Goal: Book appointment/travel/reservation

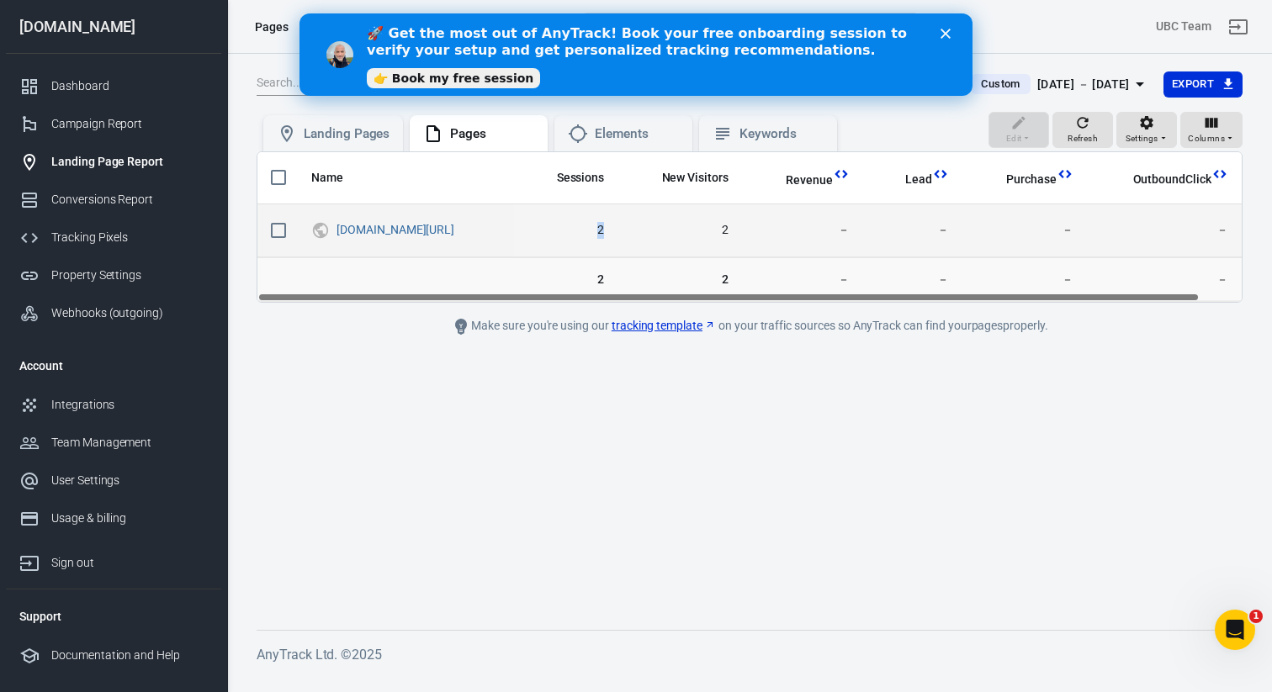
drag, startPoint x: 705, startPoint y: 229, endPoint x: 667, endPoint y: 229, distance: 37.9
click at [617, 229] on td "2" at bounding box center [565, 230] width 103 height 53
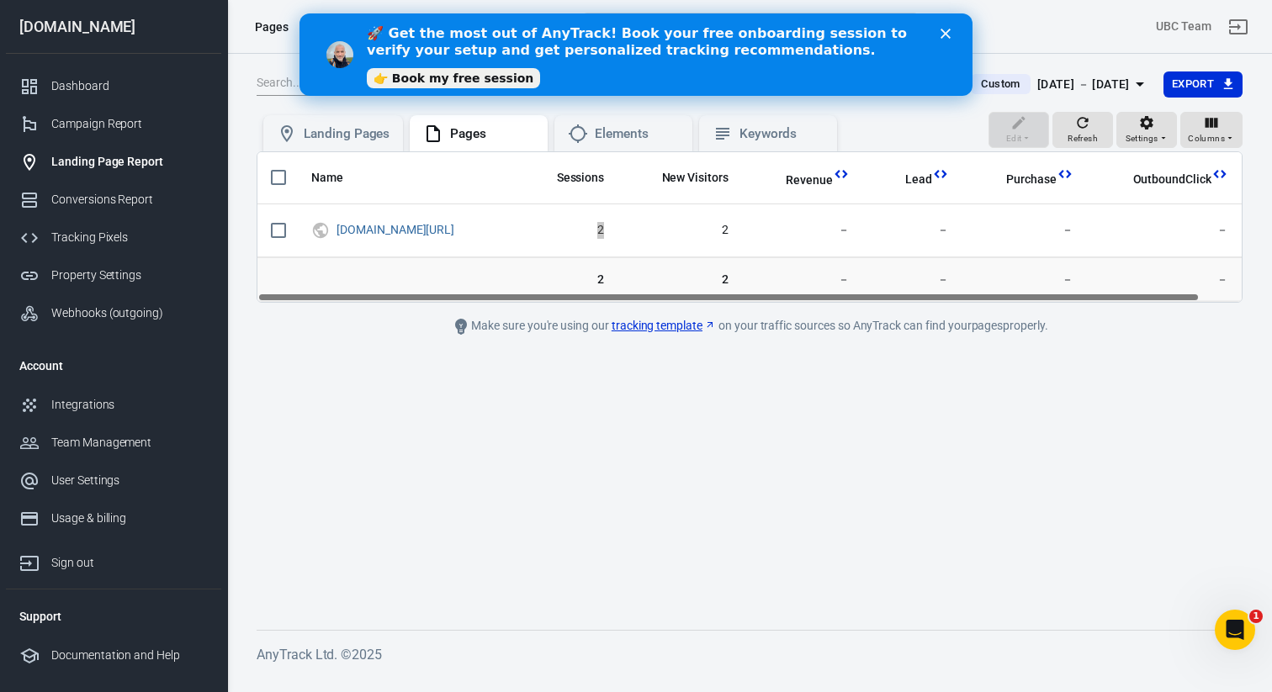
click at [435, 82] on link "👉 Book my free session" at bounding box center [453, 78] width 173 height 20
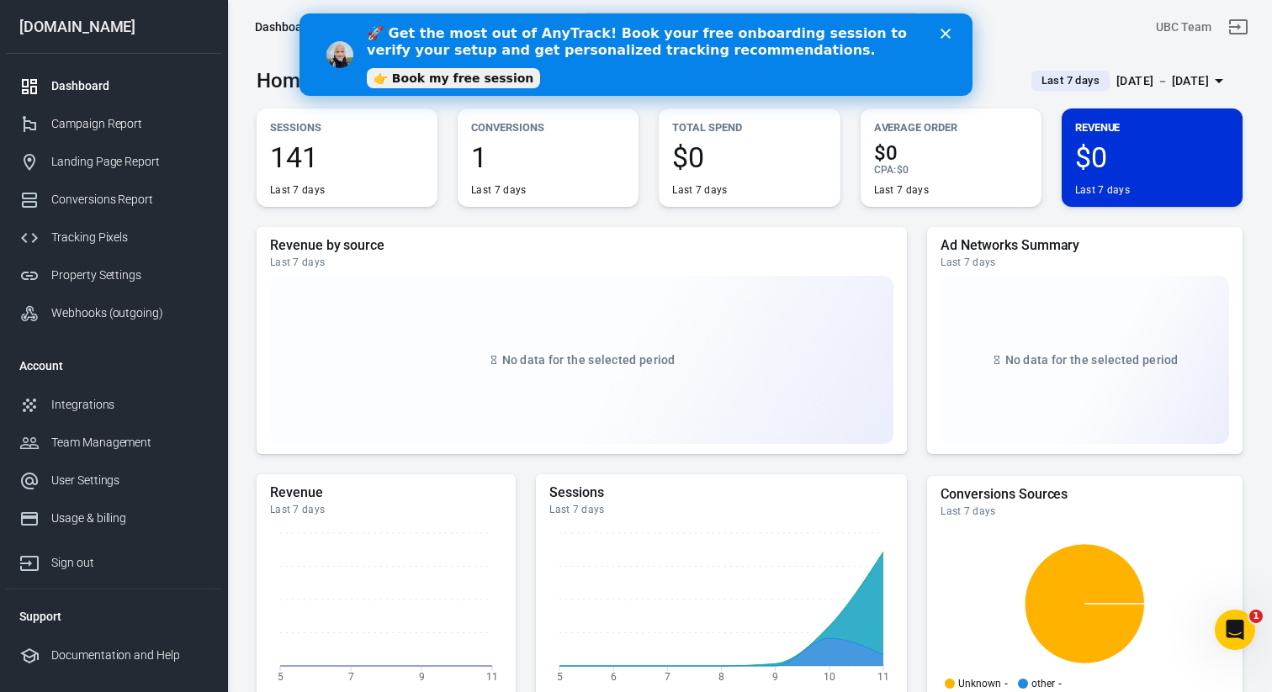
click at [948, 32] on icon "Close" at bounding box center [945, 34] width 10 height 10
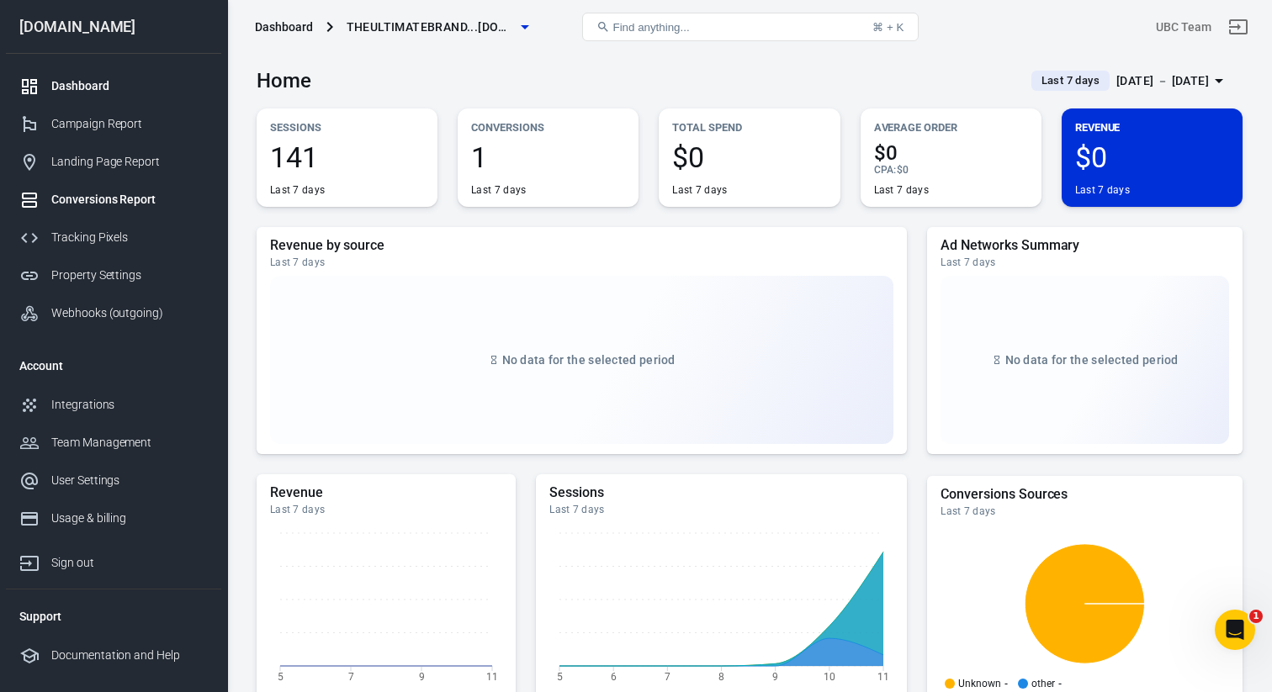
click at [111, 192] on div "Conversions Report" at bounding box center [129, 200] width 156 height 18
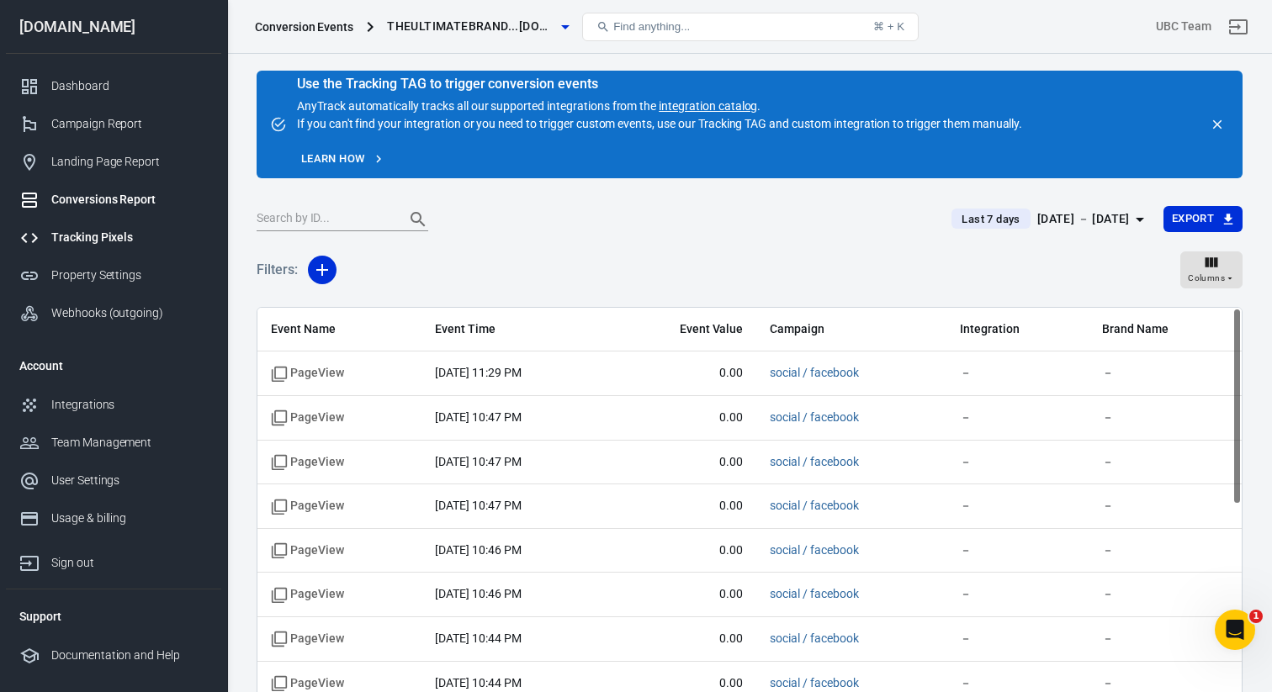
click at [90, 243] on div "Tracking Pixels" at bounding box center [129, 238] width 156 height 18
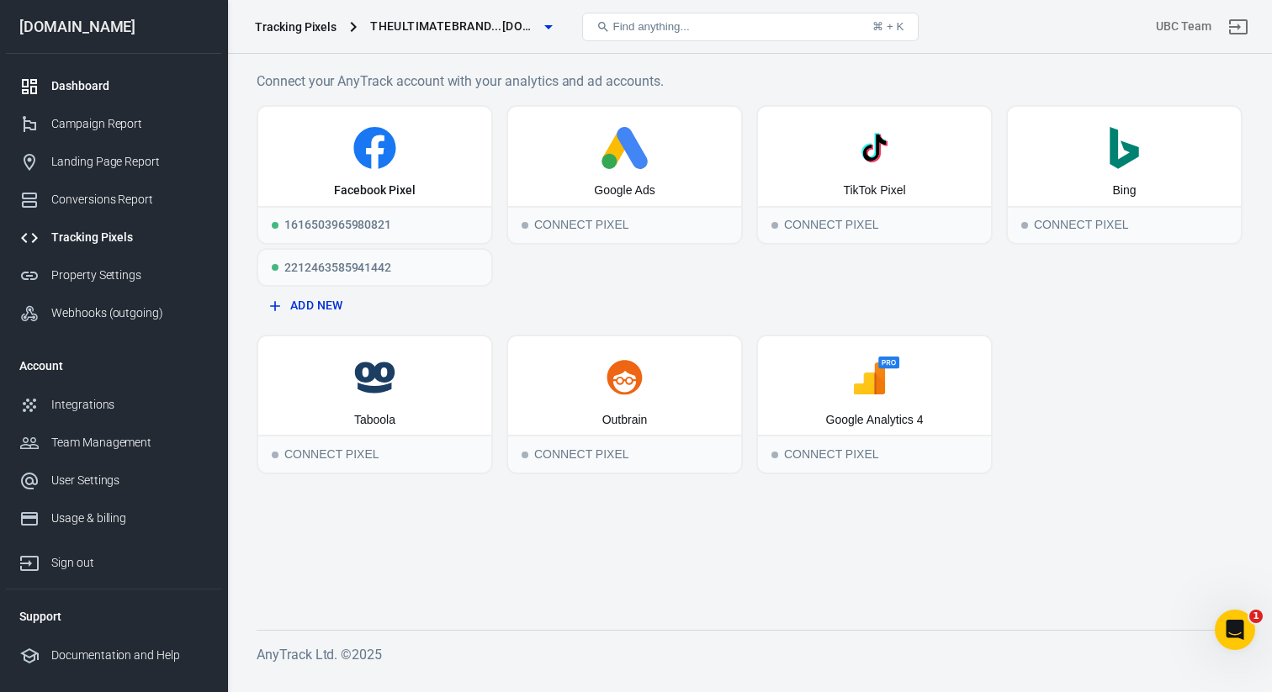
click at [103, 87] on div "Dashboard" at bounding box center [129, 86] width 156 height 18
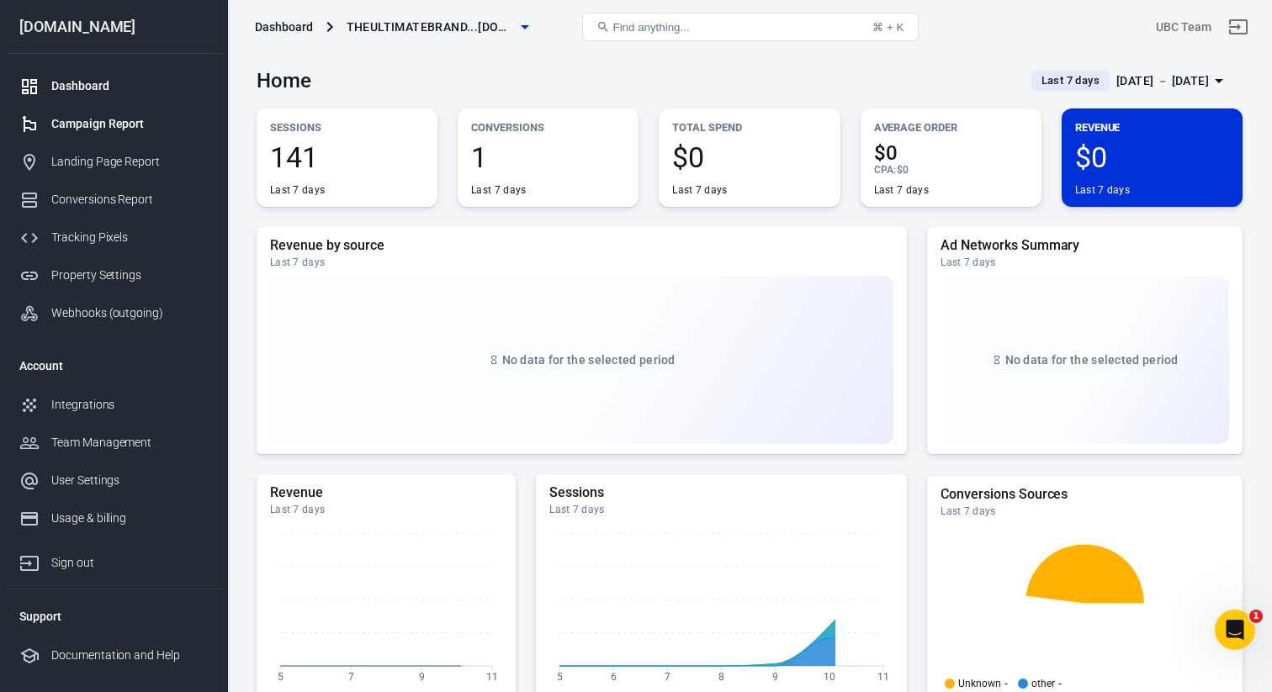
click at [105, 135] on link "Campaign Report" at bounding box center [113, 124] width 215 height 38
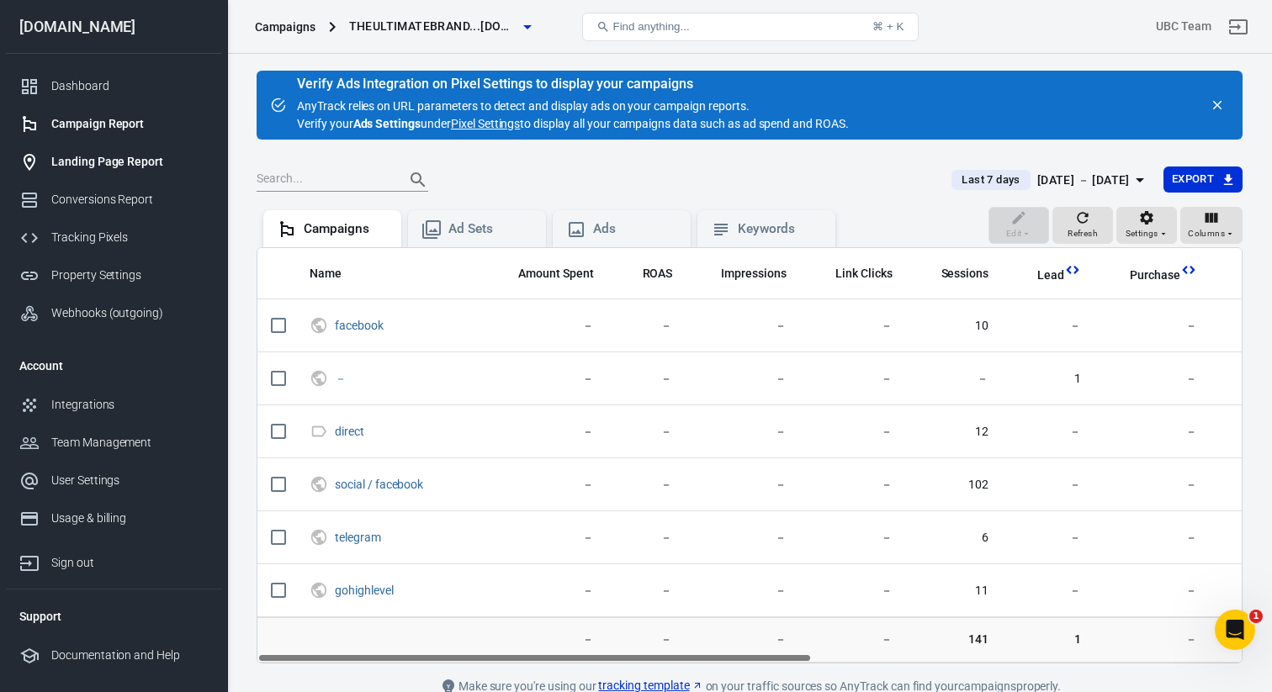
click at [95, 160] on div "Landing Page Report" at bounding box center [129, 162] width 156 height 18
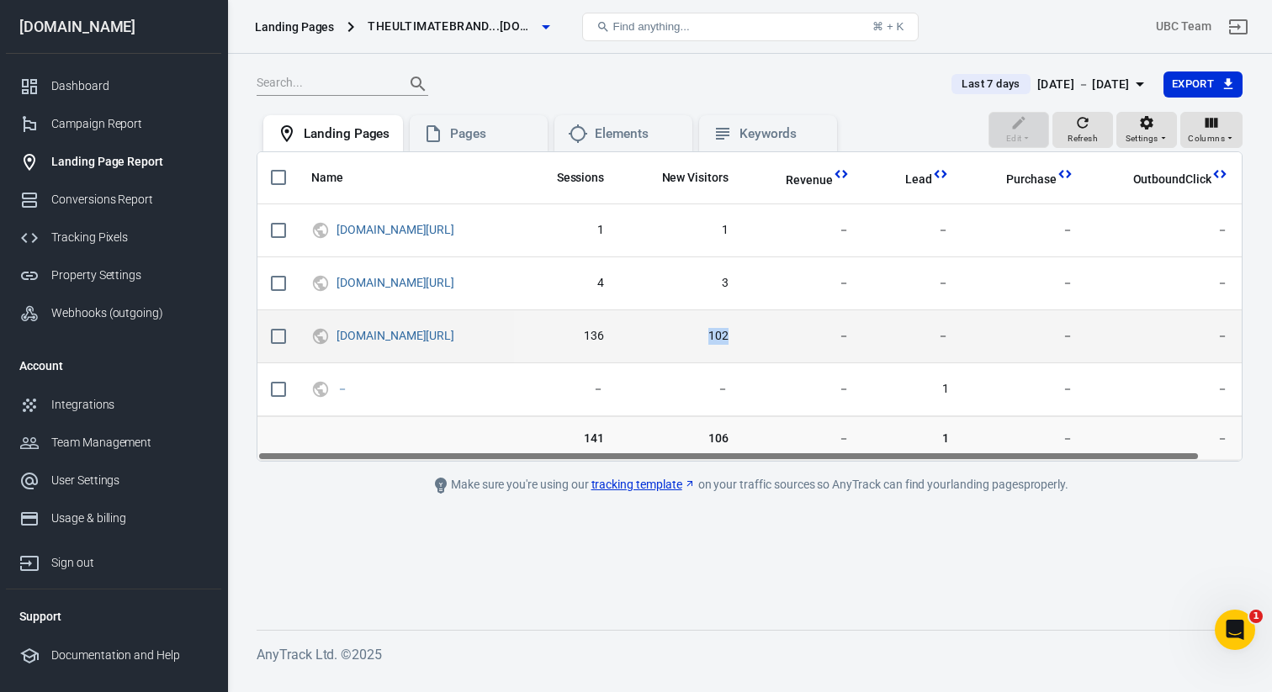
drag, startPoint x: 671, startPoint y: 347, endPoint x: 764, endPoint y: 347, distance: 92.5
click at [764, 347] on tr "[DOMAIN_NAME][URL] 136 102 － － － －" at bounding box center [749, 336] width 984 height 53
click at [742, 347] on td "102" at bounding box center [679, 336] width 125 height 53
drag, startPoint x: 678, startPoint y: 336, endPoint x: 754, endPoint y: 336, distance: 75.7
click at [754, 336] on tr "[DOMAIN_NAME][URL] 136 102 － － － －" at bounding box center [749, 336] width 984 height 53
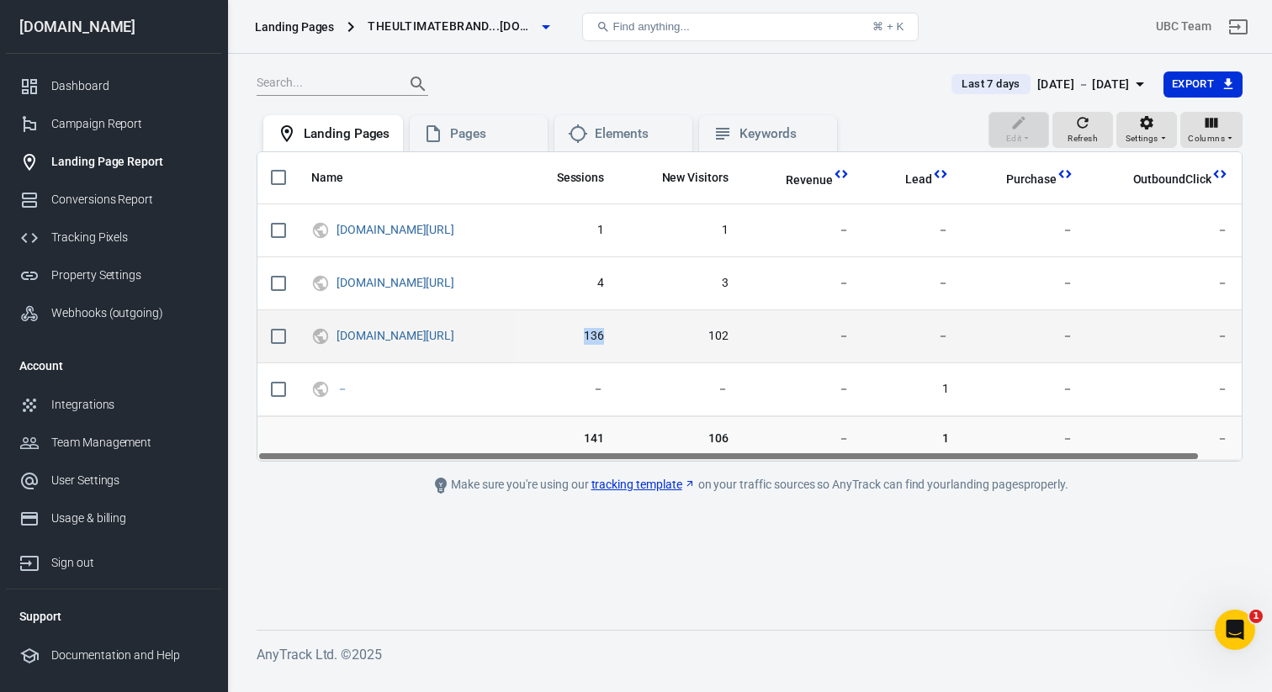
click at [728, 336] on span "102" at bounding box center [680, 336] width 98 height 17
